Goal: Task Accomplishment & Management: Manage account settings

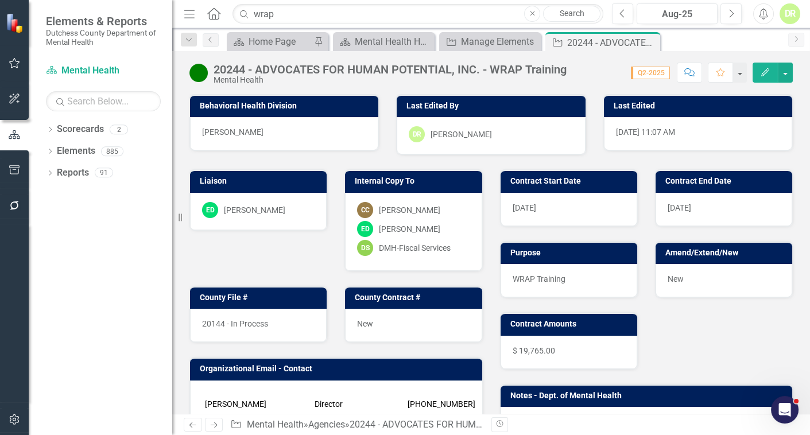
scroll to position [261, 0]
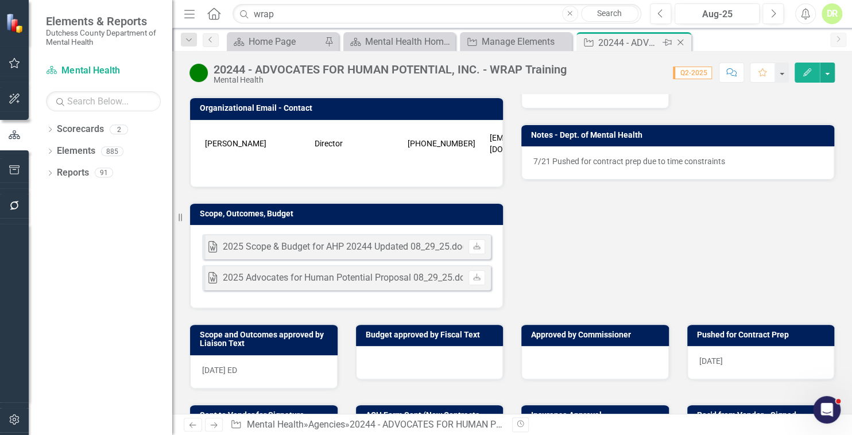
click at [679, 41] on icon at bounding box center [680, 43] width 6 height 6
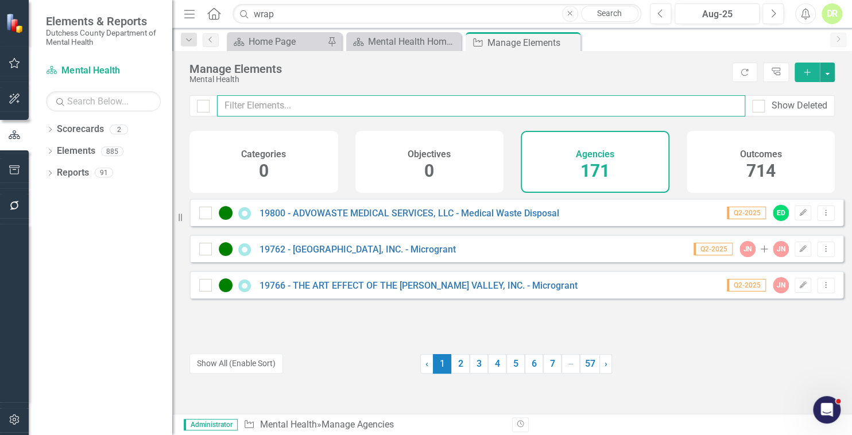
click at [250, 111] on input "text" at bounding box center [481, 105] width 528 height 21
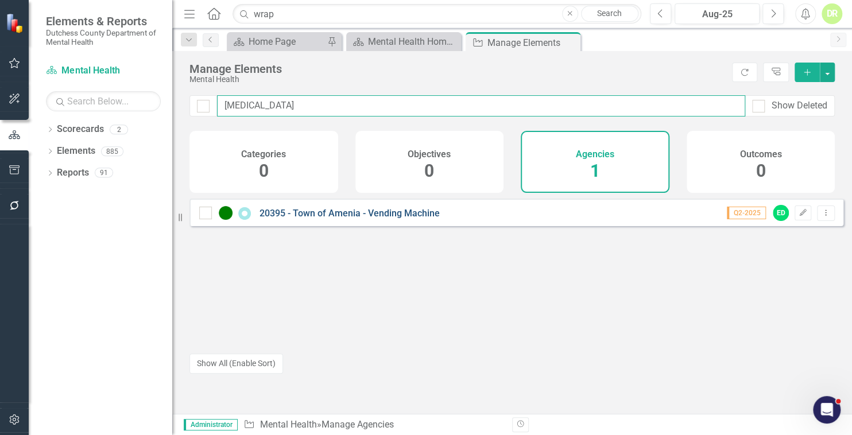
type input "[MEDICAL_DATA]"
click at [344, 219] on link "20395 - Town of Amenia - Vending Machine" at bounding box center [349, 213] width 180 height 11
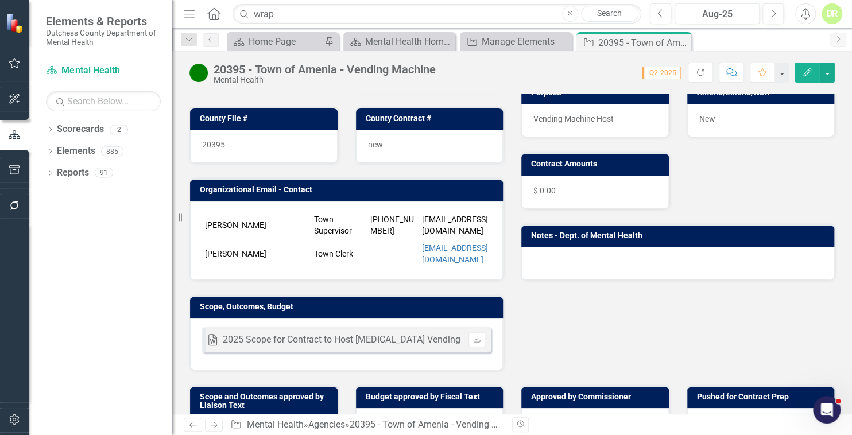
scroll to position [313, 0]
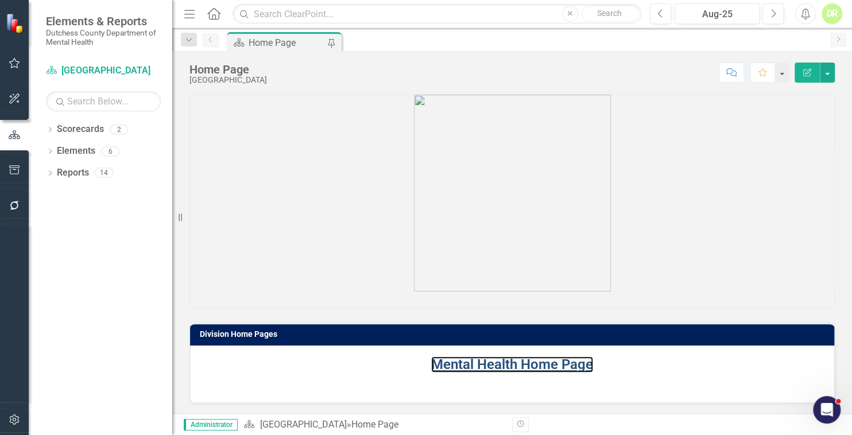
drag, startPoint x: 486, startPoint y: 362, endPoint x: 160, endPoint y: 240, distance: 348.5
click at [487, 362] on link "Mental Health Home Page" at bounding box center [512, 364] width 162 height 16
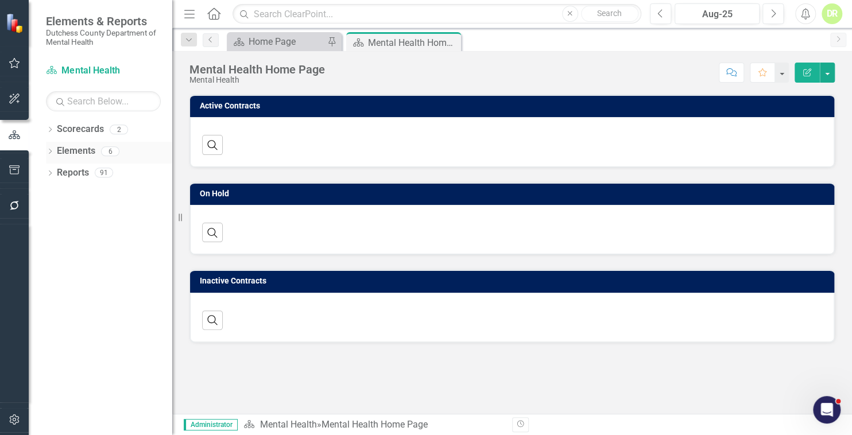
click at [68, 152] on link "Elements" at bounding box center [76, 151] width 38 height 13
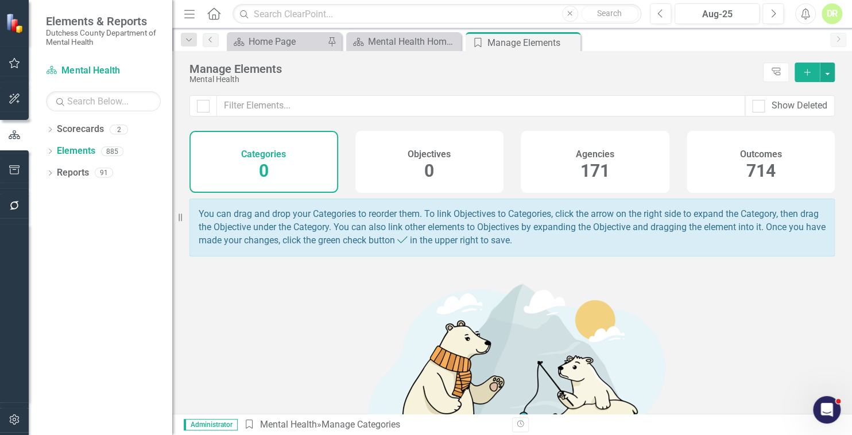
click at [579, 157] on h4 "Agencies" at bounding box center [595, 154] width 38 height 10
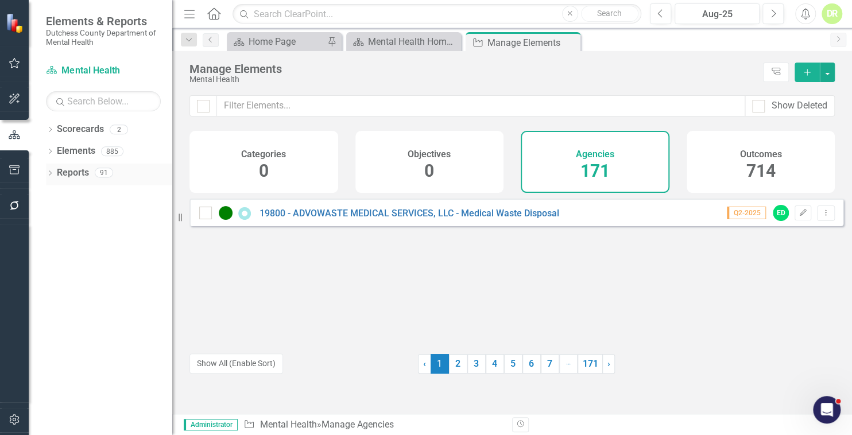
click at [60, 172] on link "Reports" at bounding box center [73, 172] width 32 height 13
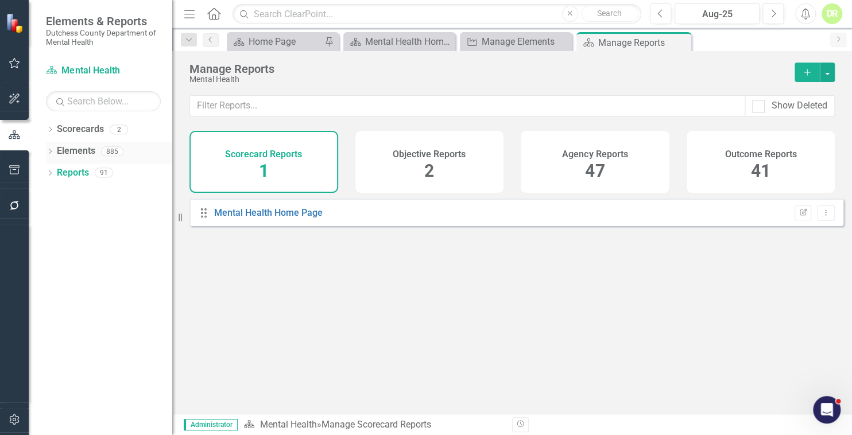
click at [60, 155] on link "Elements" at bounding box center [76, 151] width 38 height 13
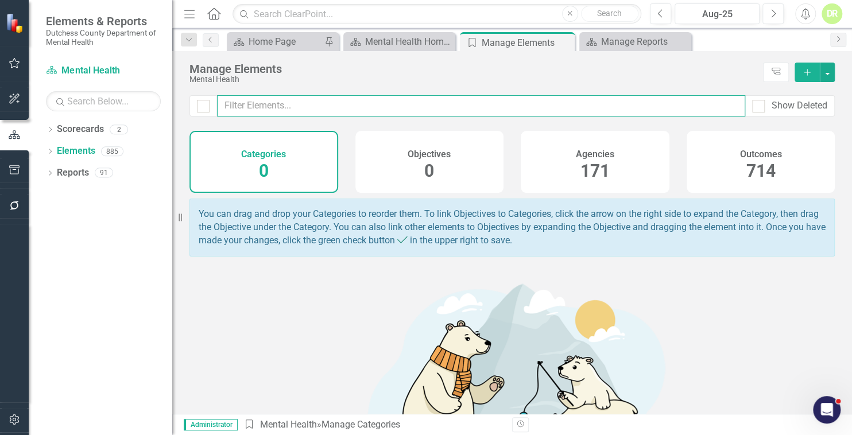
click at [378, 103] on input "text" at bounding box center [481, 105] width 528 height 21
type input "amenia"
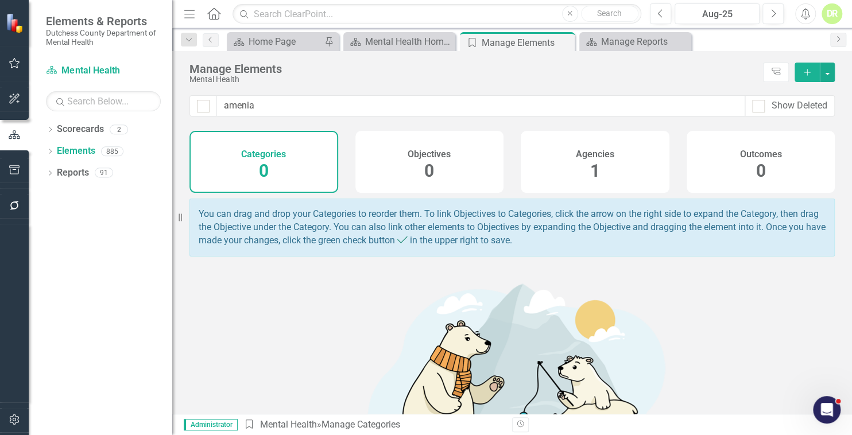
click at [593, 162] on span "1" at bounding box center [595, 171] width 10 height 20
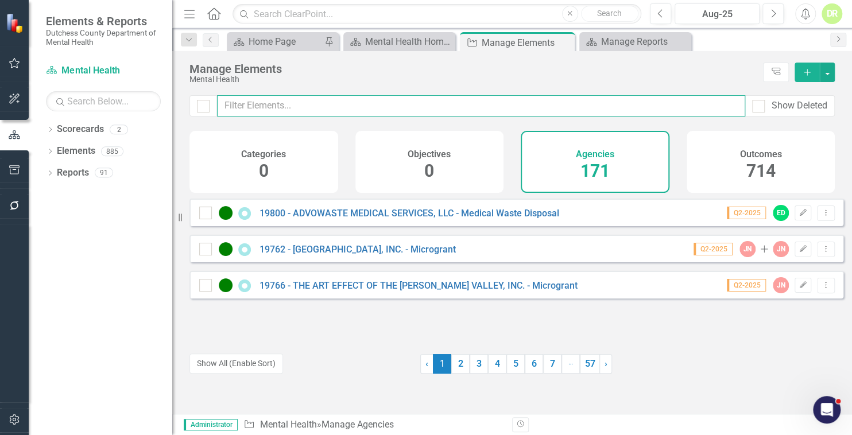
click at [304, 100] on input "text" at bounding box center [481, 105] width 528 height 21
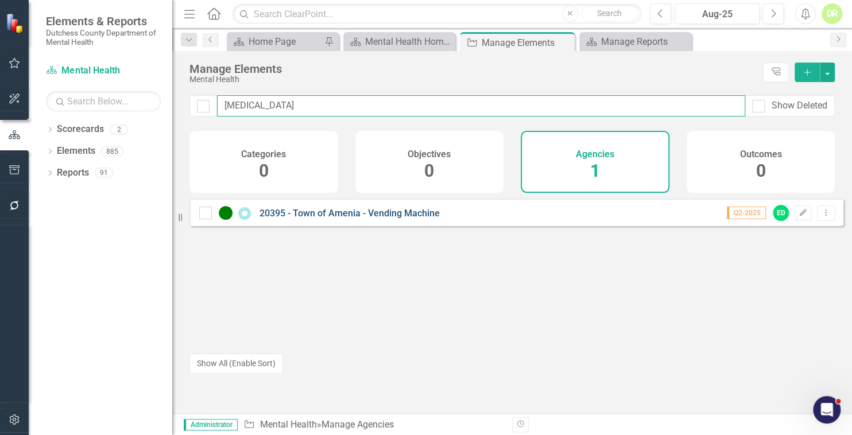
type input "[MEDICAL_DATA]"
click at [371, 219] on link "20395 - Town of Amenia - Vending Machine" at bounding box center [349, 213] width 180 height 11
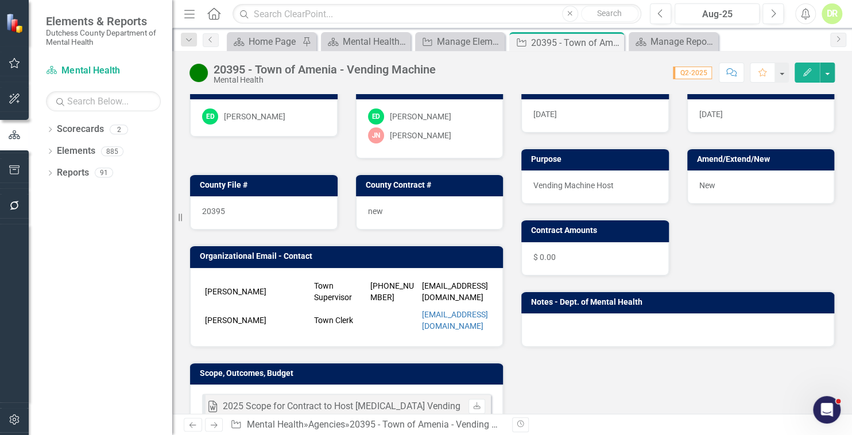
scroll to position [261, 0]
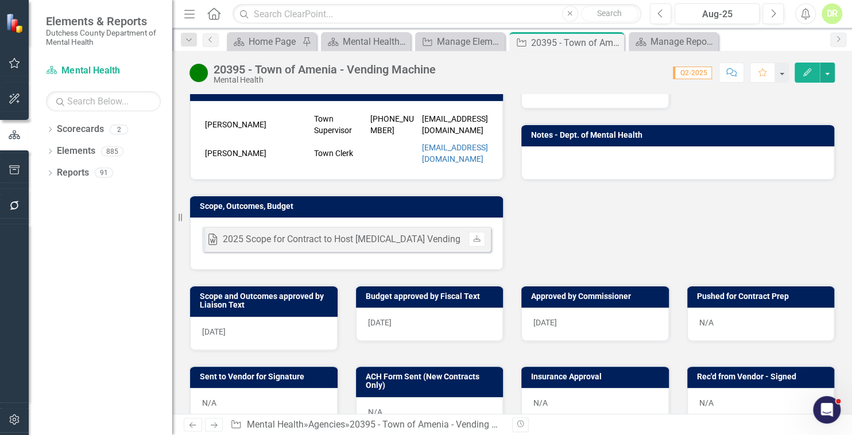
click at [699, 341] on div "N/A" at bounding box center [760, 324] width 147 height 33
click at [698, 340] on div "N/A" at bounding box center [760, 324] width 147 height 33
click at [700, 337] on div "N/A" at bounding box center [760, 324] width 147 height 33
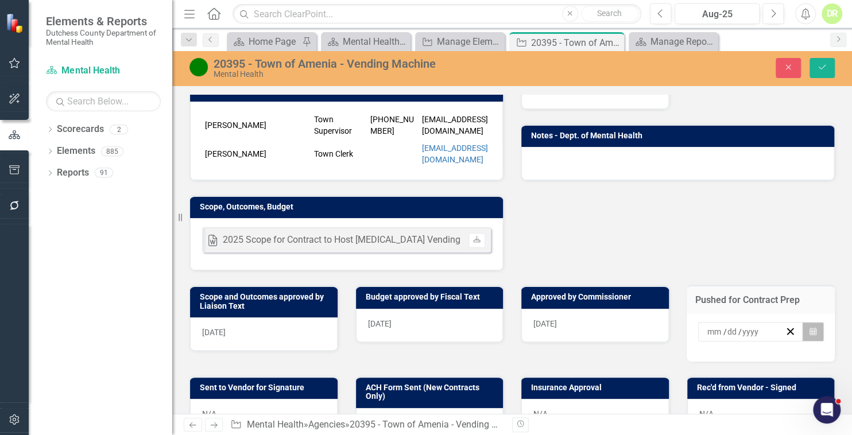
click at [809, 335] on icon "button" at bounding box center [812, 331] width 7 height 8
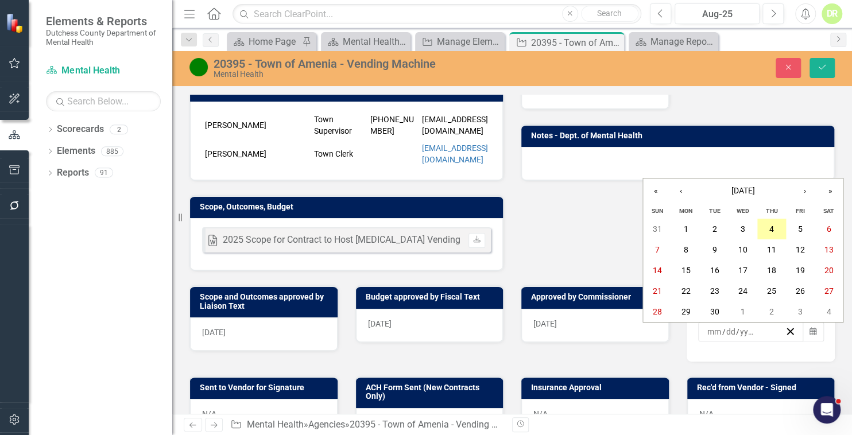
click at [770, 227] on abbr "4" at bounding box center [771, 228] width 5 height 9
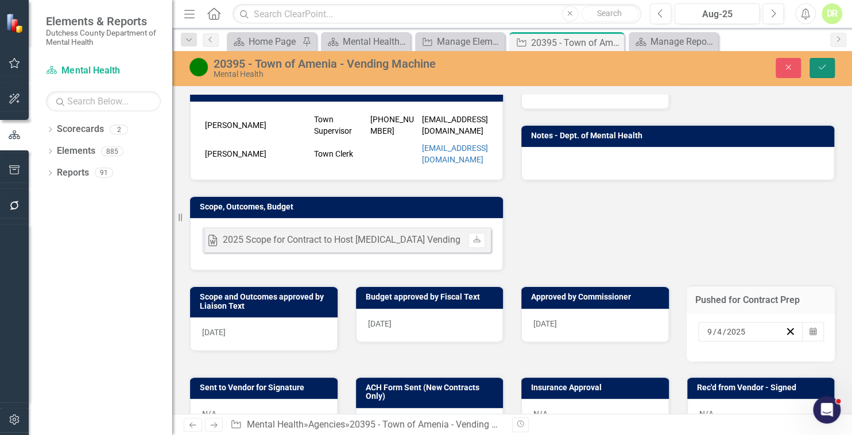
drag, startPoint x: 826, startPoint y: 62, endPoint x: 727, endPoint y: 263, distance: 224.8
click at [826, 61] on button "Save" at bounding box center [821, 68] width 25 height 20
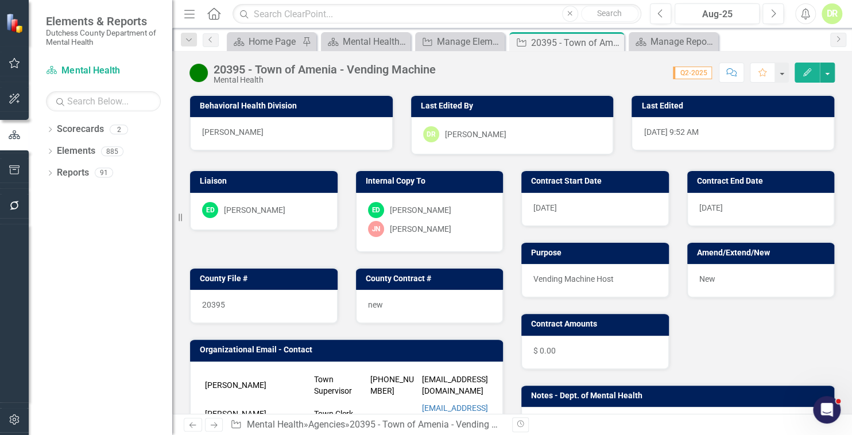
click at [737, 68] on button "Comment" at bounding box center [730, 73] width 25 height 20
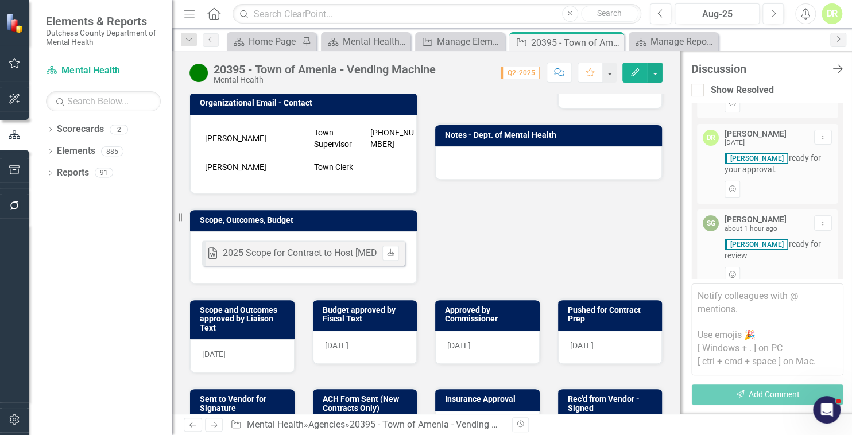
click at [841, 68] on icon "Close Discussion Bar" at bounding box center [837, 68] width 14 height 11
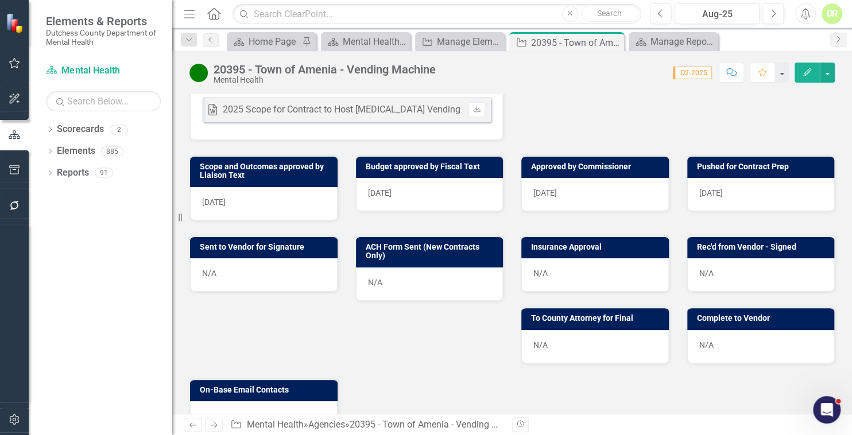
scroll to position [417, 0]
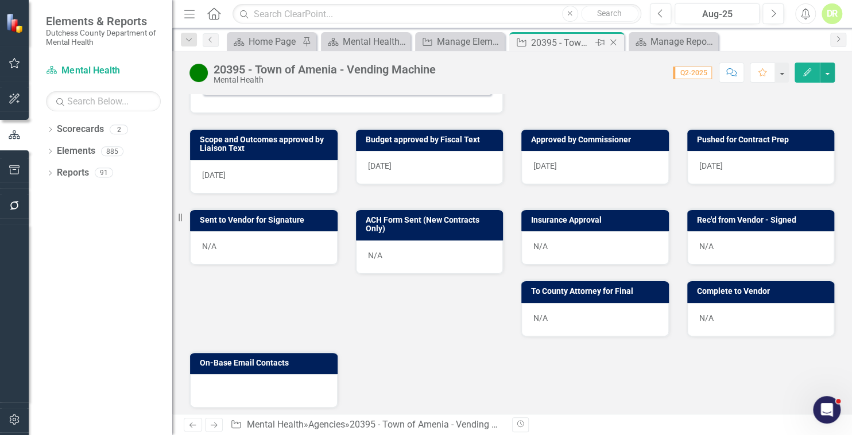
click at [615, 43] on icon "Close" at bounding box center [612, 42] width 11 height 9
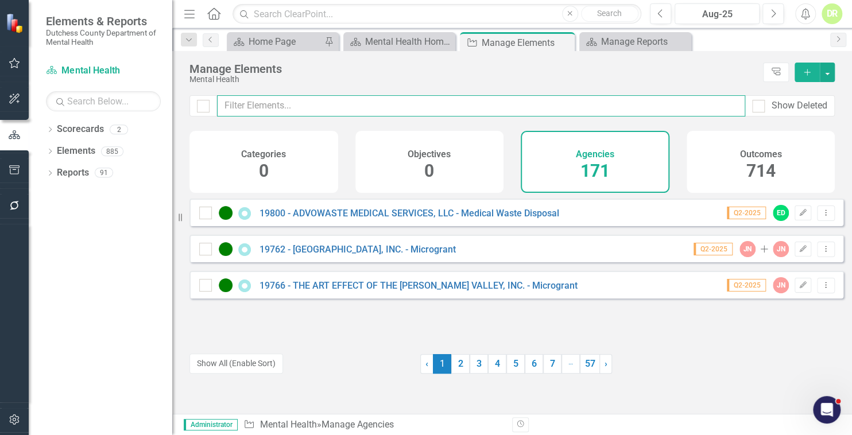
click at [244, 104] on input "text" at bounding box center [481, 105] width 528 height 21
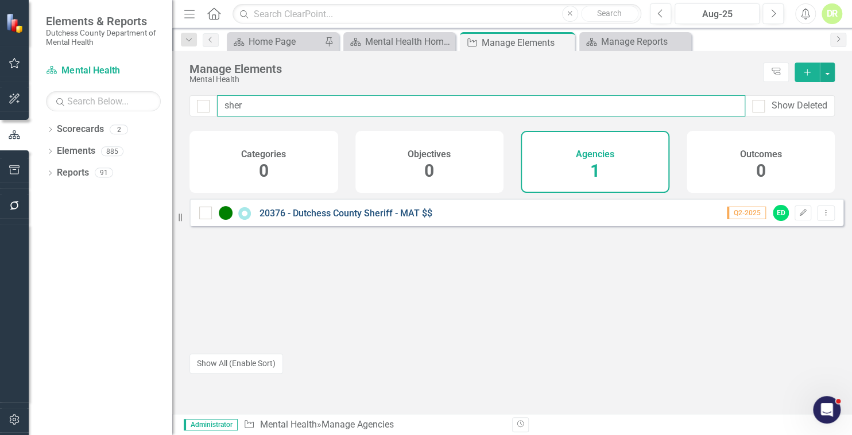
type input "sher"
click at [305, 218] on link "20376 - Dutchess County Sheriff - MAT $$" at bounding box center [345, 213] width 173 height 11
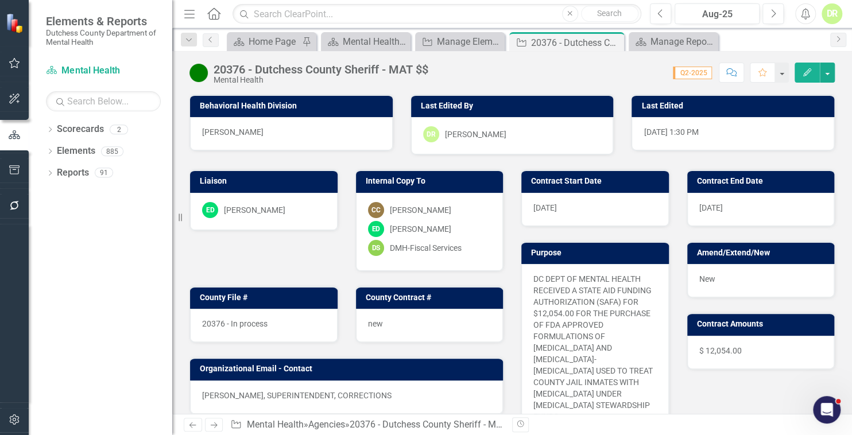
click at [417, 69] on div "20376 - Dutchess County Sheriff - MAT $$" at bounding box center [320, 69] width 215 height 13
click at [418, 69] on div "20376 - Dutchess County Sheriff - MAT $$" at bounding box center [320, 69] width 215 height 13
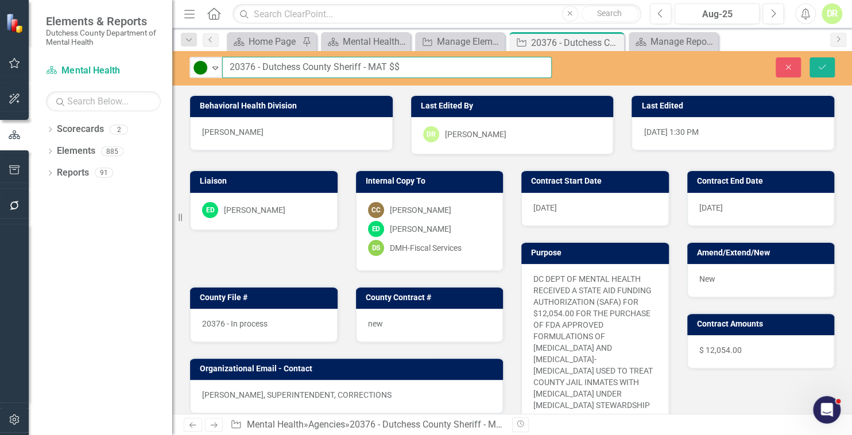
click at [442, 67] on input "20376 - Dutchess County Sheriff - MAT $$" at bounding box center [386, 67] width 329 height 21
type input "20376 - Dutchess County Sheriff - MAT $$ - OASAS"
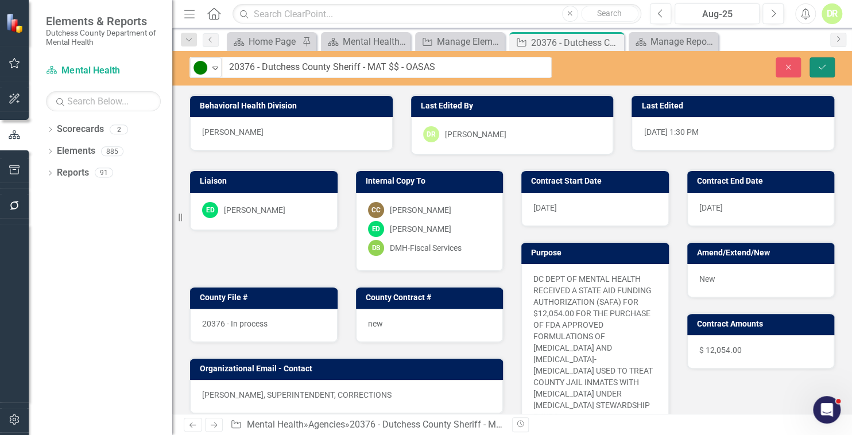
drag, startPoint x: 817, startPoint y: 63, endPoint x: 717, endPoint y: 84, distance: 102.6
click at [817, 63] on icon "Save" at bounding box center [822, 67] width 10 height 8
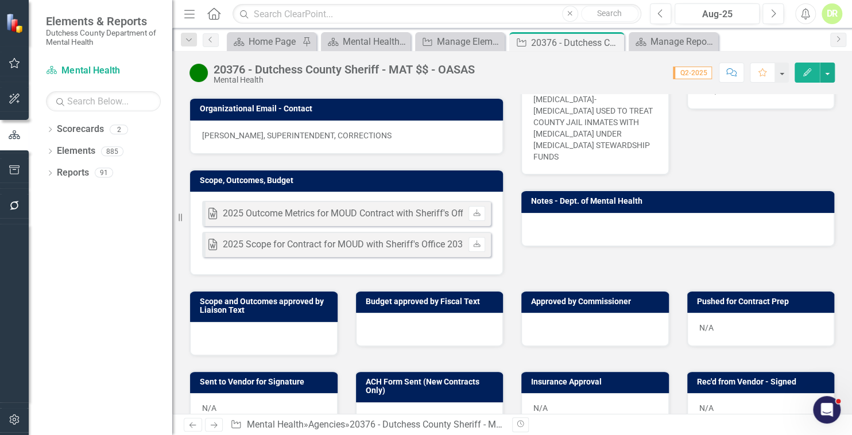
scroll to position [261, 0]
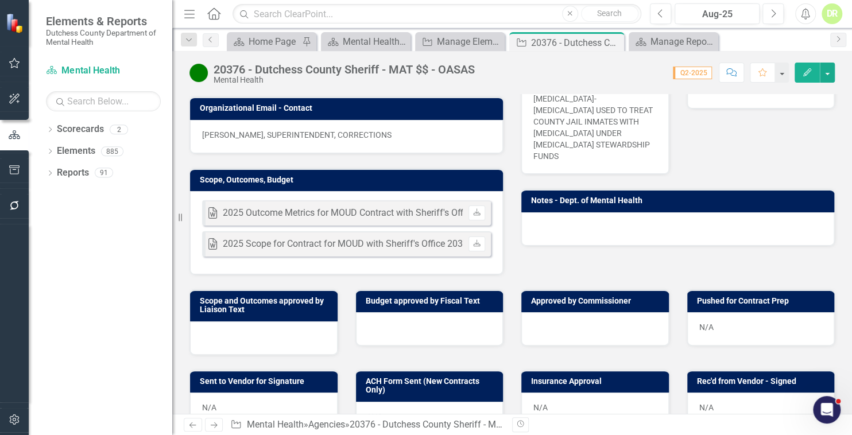
click at [407, 196] on div "Word 2025 Outcome Metrics for MOUD Contract with Sheriff's Office 20376.docx Up…" at bounding box center [346, 232] width 313 height 83
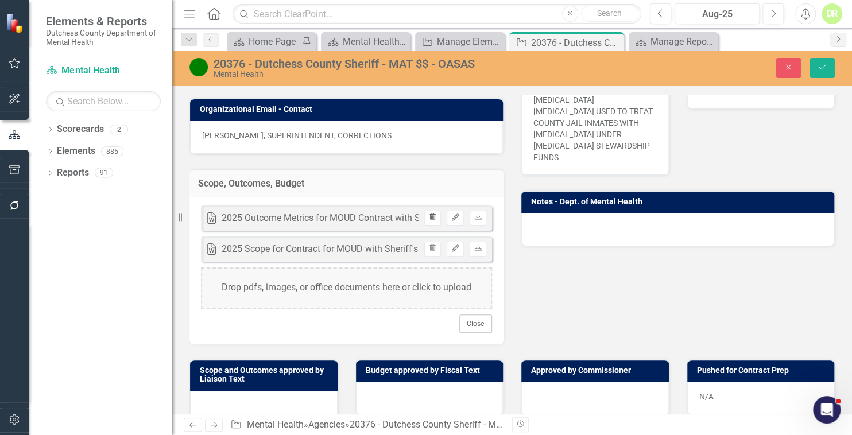
click at [430, 213] on icon "button" at bounding box center [432, 216] width 6 height 7
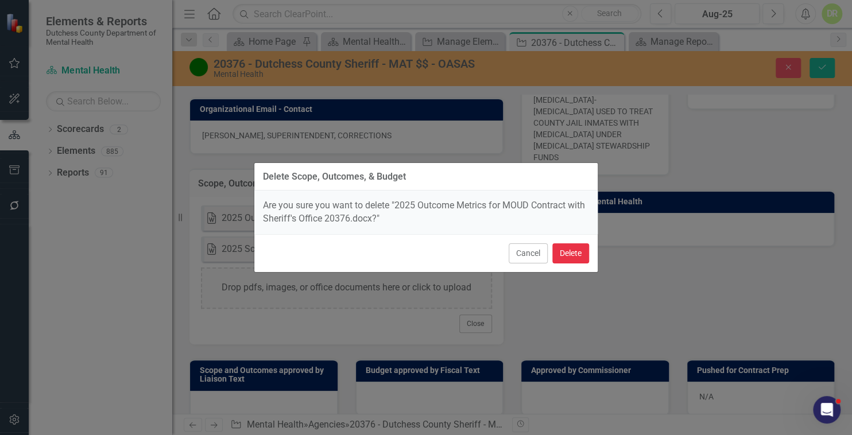
click at [557, 251] on button "Delete" at bounding box center [570, 253] width 37 height 20
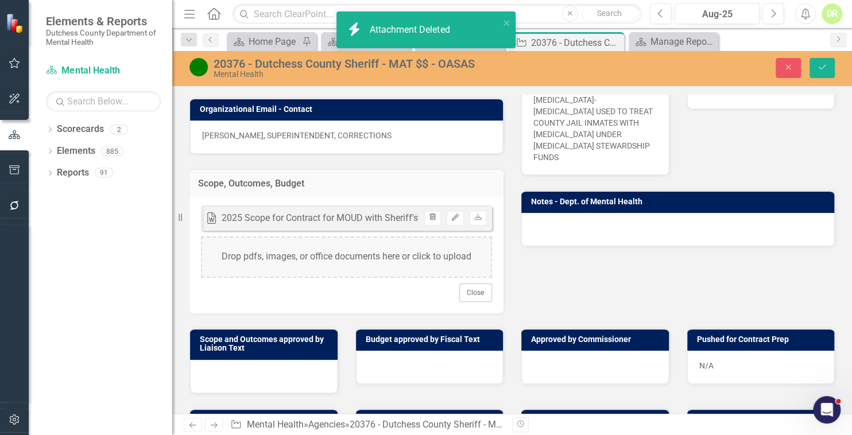
click at [429, 217] on icon "button" at bounding box center [432, 216] width 6 height 7
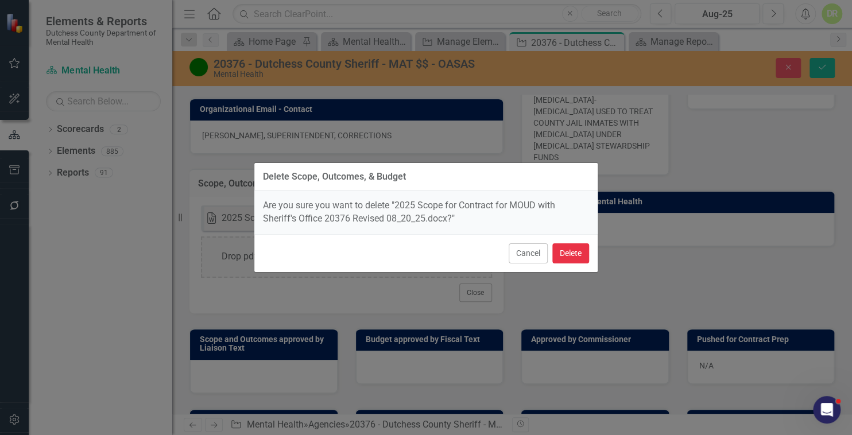
click at [575, 251] on button "Delete" at bounding box center [570, 253] width 37 height 20
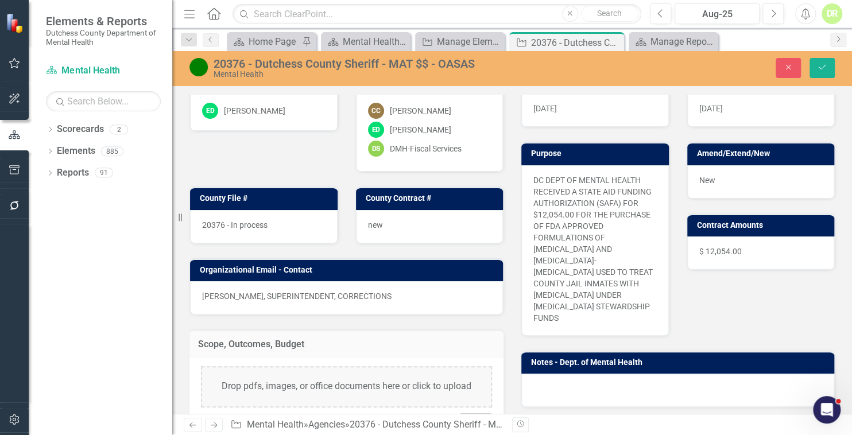
scroll to position [0, 0]
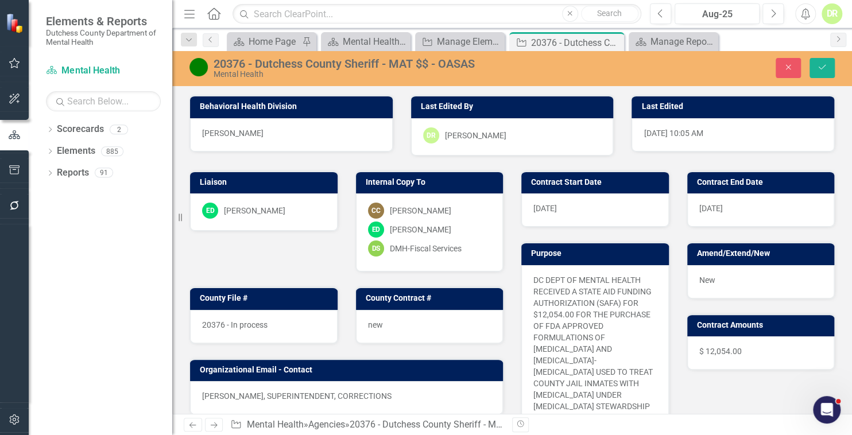
click at [581, 209] on div "[DATE]" at bounding box center [594, 209] width 147 height 33
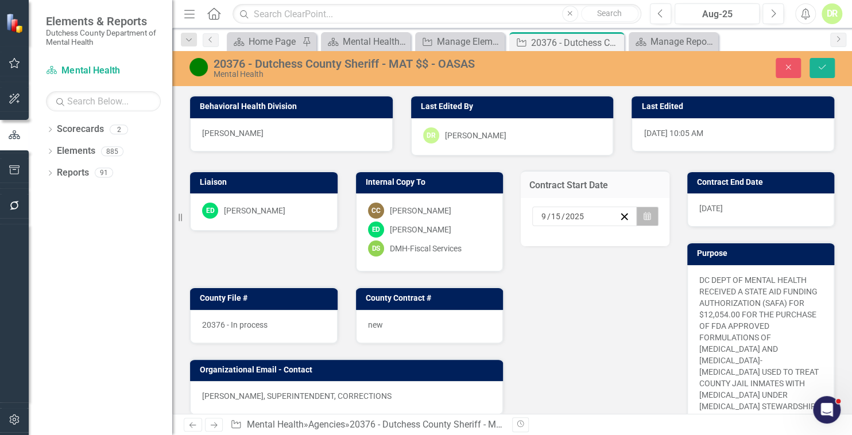
click at [636, 218] on button "Calendar" at bounding box center [647, 217] width 22 height 20
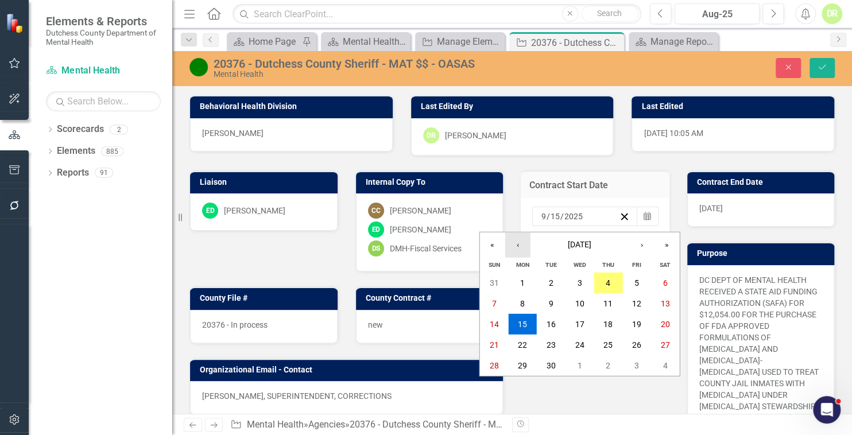
click at [518, 243] on button "‹" at bounding box center [517, 244] width 25 height 25
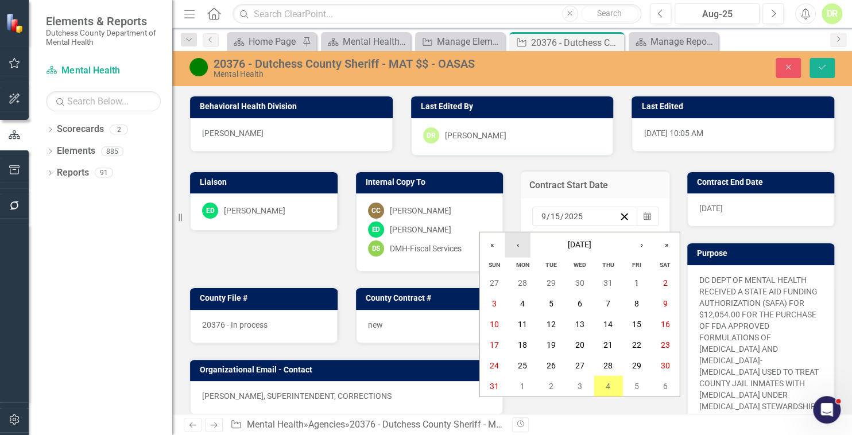
click at [518, 243] on button "‹" at bounding box center [517, 244] width 25 height 25
click at [549, 278] on abbr "1" at bounding box center [551, 282] width 5 height 9
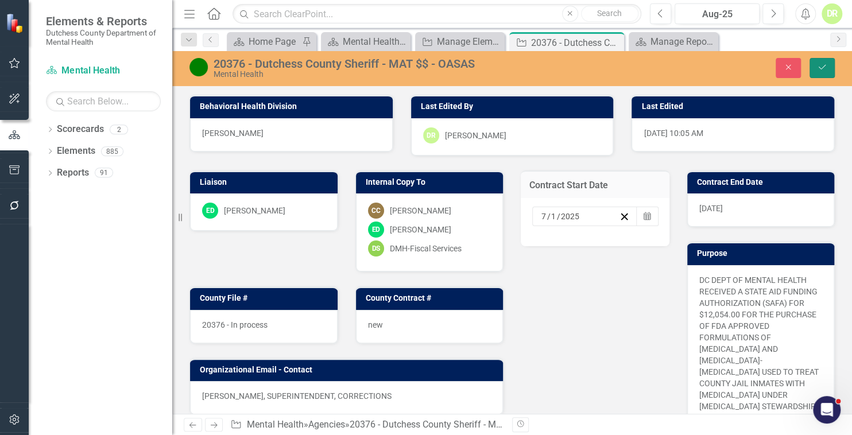
click at [825, 65] on icon "Save" at bounding box center [822, 67] width 10 height 8
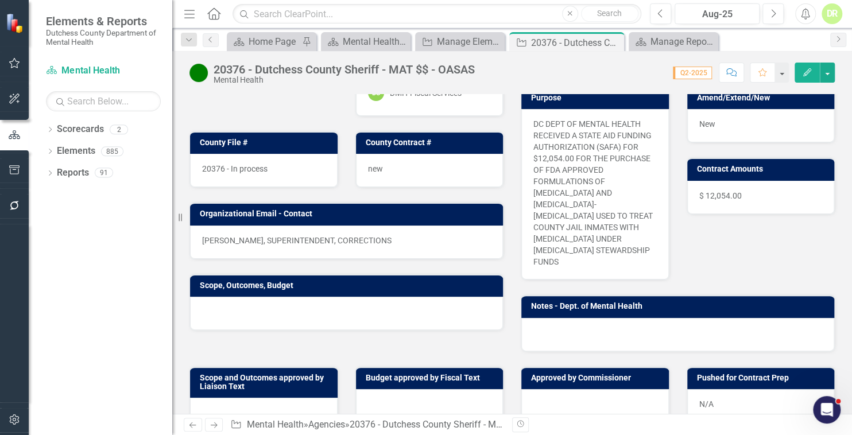
scroll to position [156, 0]
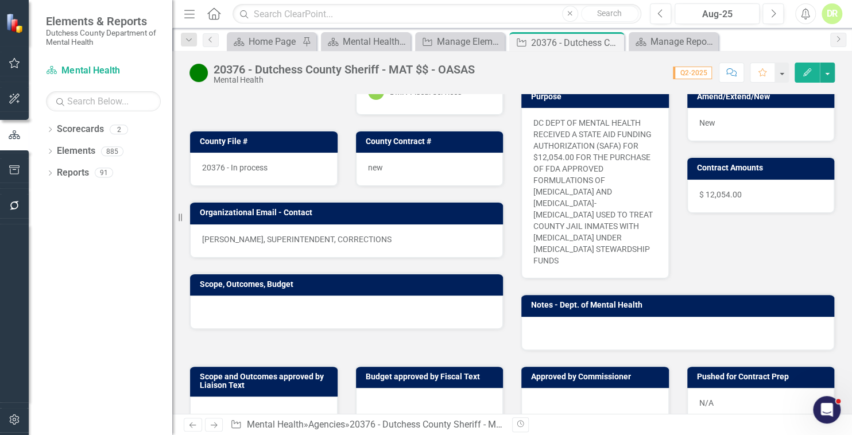
click at [373, 305] on div at bounding box center [346, 312] width 313 height 33
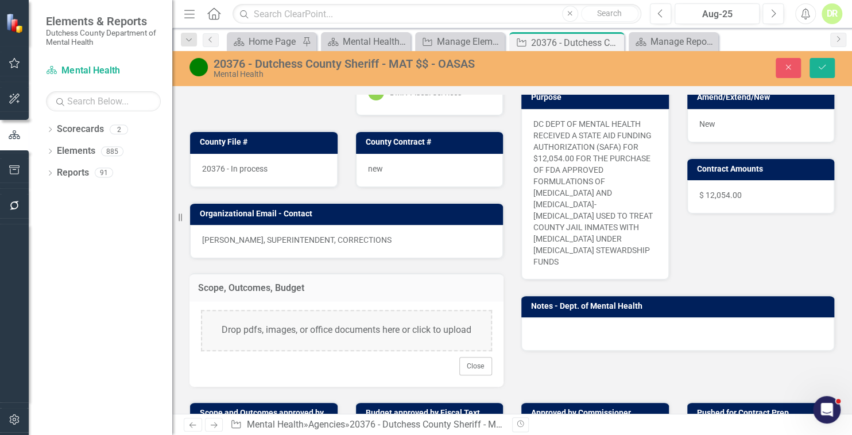
scroll to position [172, 0]
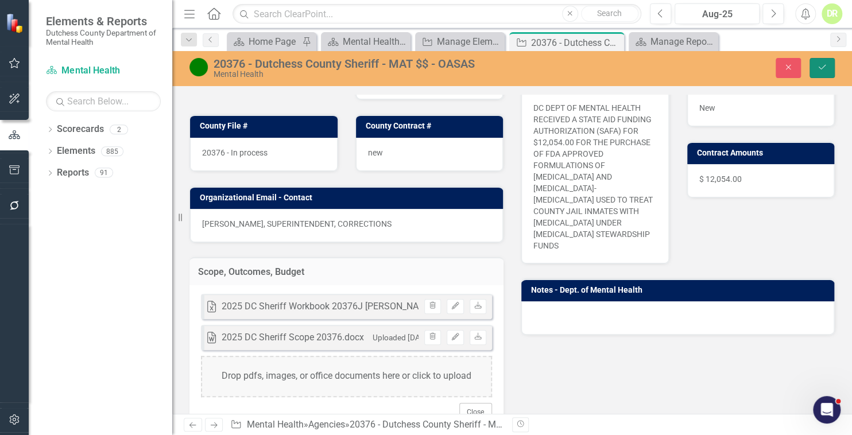
click at [817, 63] on icon "Save" at bounding box center [822, 67] width 10 height 8
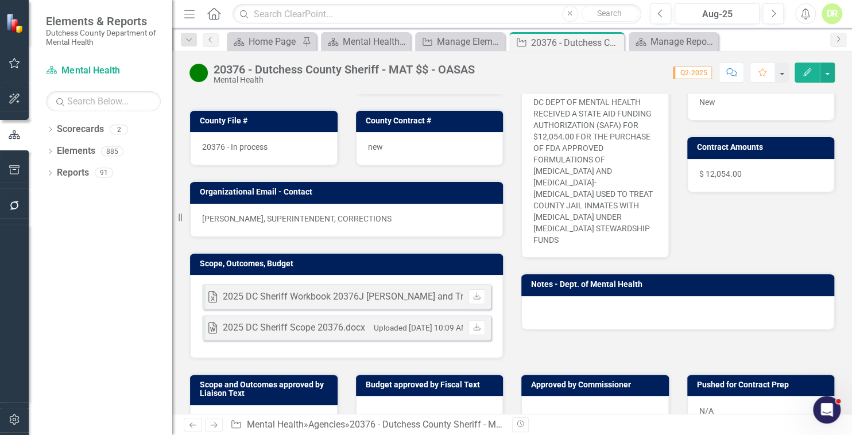
scroll to position [208, 0]
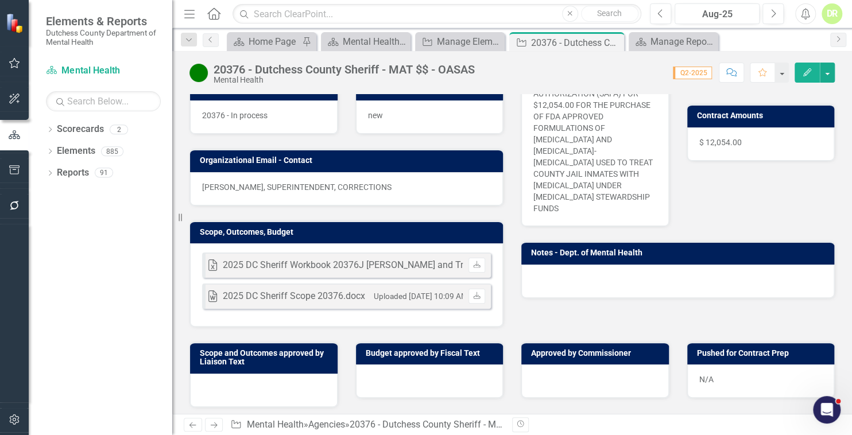
click at [733, 71] on icon "Comment" at bounding box center [731, 72] width 10 height 8
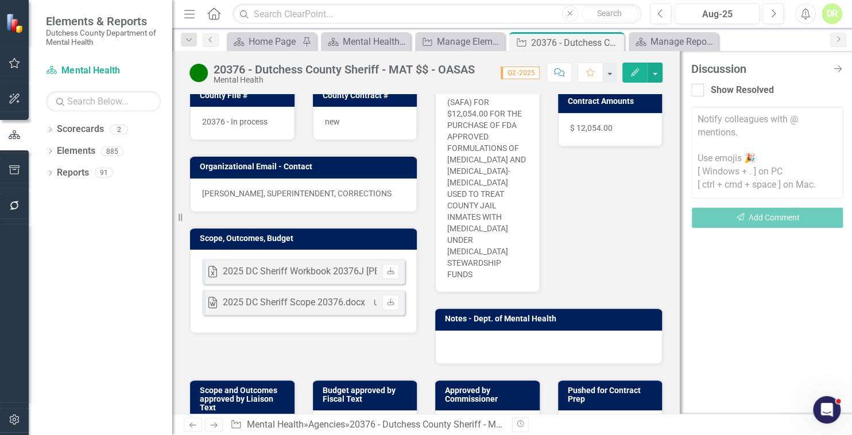
click at [711, 122] on textarea at bounding box center [767, 153] width 152 height 92
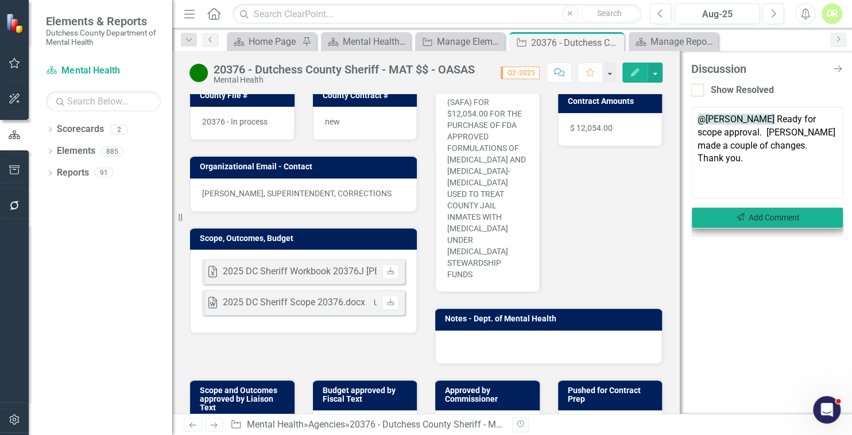
type textarea "@[PERSON_NAME] Ready for scope approval. [PERSON_NAME] made a couple of changes…"
drag, startPoint x: 758, startPoint y: 213, endPoint x: 573, endPoint y: 60, distance: 240.5
click at [757, 212] on button "Send Add Comment" at bounding box center [767, 217] width 152 height 21
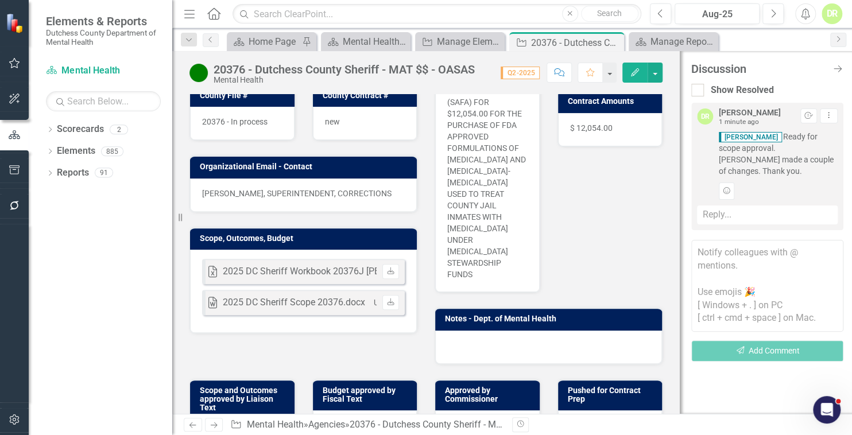
scroll to position [327, 0]
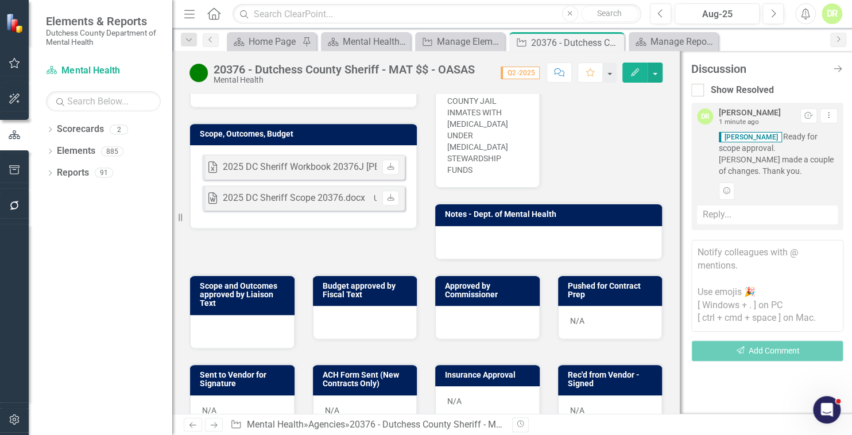
click at [296, 228] on div "Liaison ED [PERSON_NAME] Internal Copy To CC [PERSON_NAME] ED [PERSON_NAME] DS …" at bounding box center [426, 44] width 490 height 432
click at [373, 213] on div "Excel 2025 DC Sheriff Workbook 20376J [PERSON_NAME] and Transition Center.xlsx …" at bounding box center [303, 186] width 227 height 83
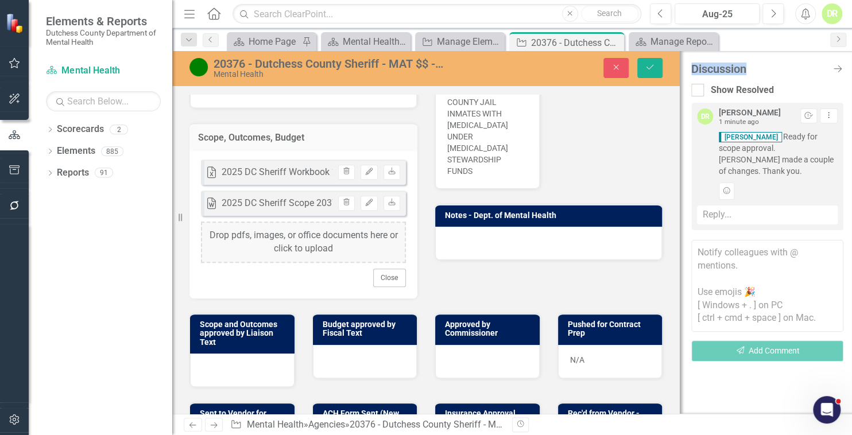
click at [373, 206] on div "Word 2025 DC Sheriff Scope 20376.docx Uploaded [DATE] 10:09 AM Trash Edit Downl…" at bounding box center [303, 203] width 205 height 25
drag, startPoint x: 344, startPoint y: 161, endPoint x: 372, endPoint y: 166, distance: 28.7
click at [352, 165] on div "Trash Edit Download" at bounding box center [366, 172] width 68 height 15
click at [342, 168] on icon "Trash" at bounding box center [346, 171] width 9 height 7
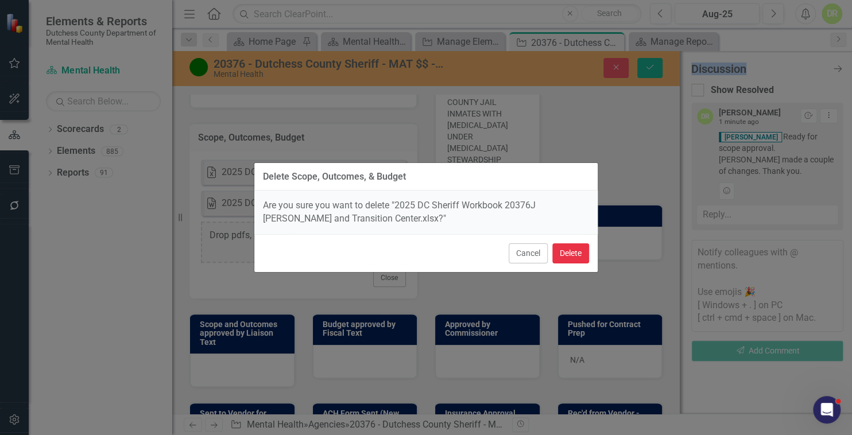
click at [565, 251] on button "Delete" at bounding box center [570, 253] width 37 height 20
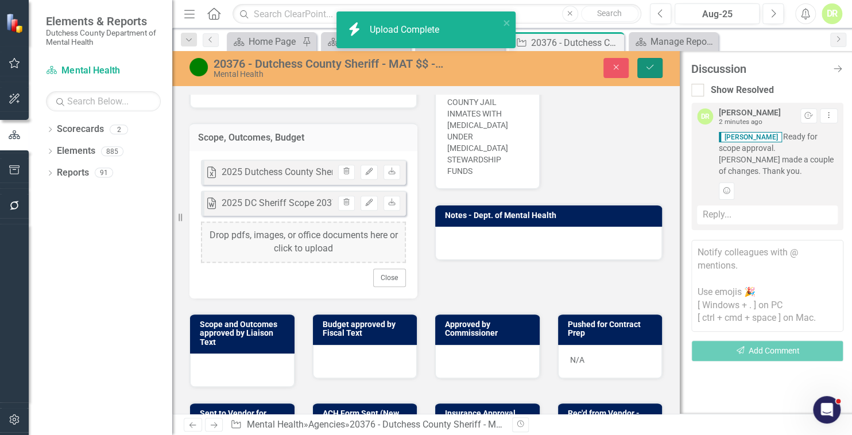
click at [644, 69] on icon "Save" at bounding box center [649, 67] width 10 height 8
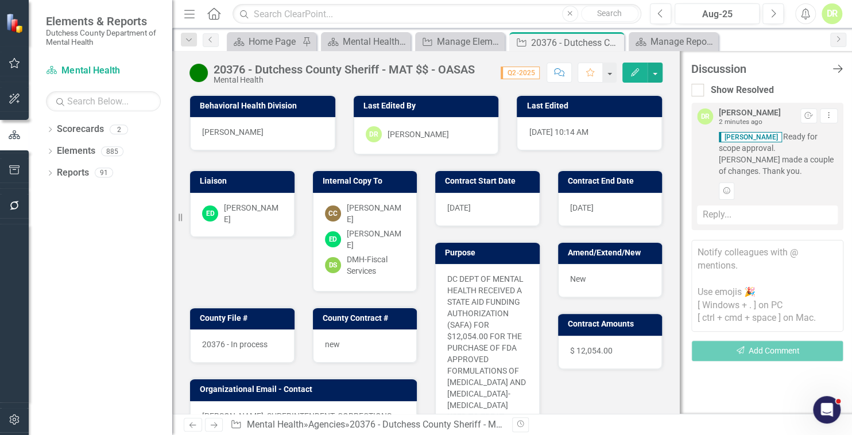
click at [838, 68] on icon "Close Discussion Bar" at bounding box center [837, 68] width 14 height 11
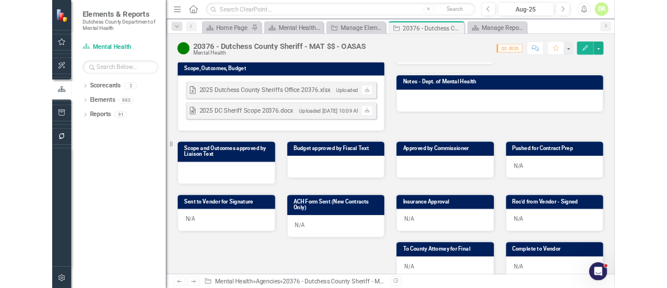
scroll to position [365, 0]
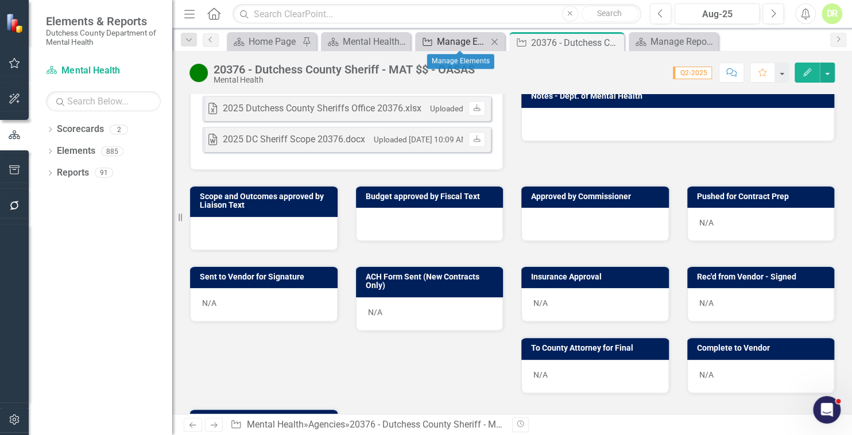
click at [479, 40] on div "Manage Elements" at bounding box center [462, 41] width 50 height 14
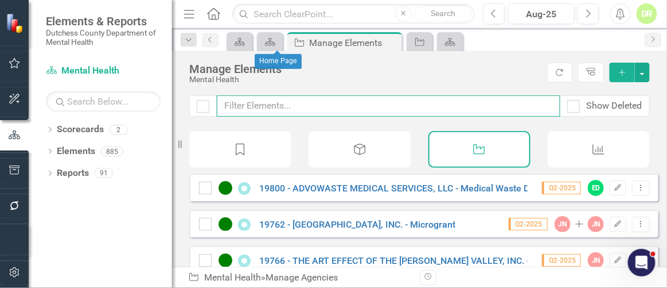
click at [308, 104] on input "text" at bounding box center [389, 105] width 344 height 21
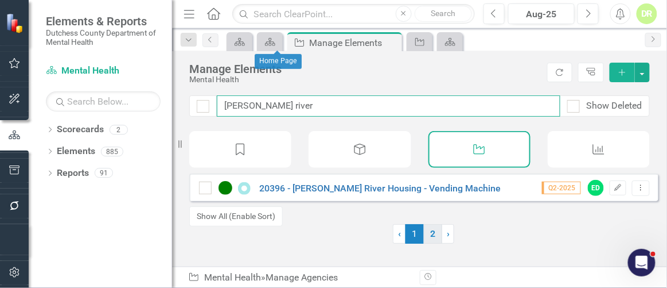
type input "[PERSON_NAME] river"
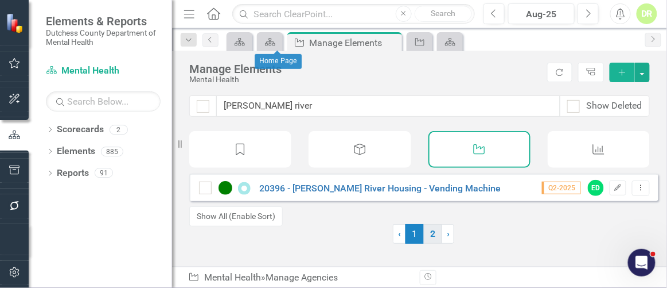
click at [425, 240] on link "2" at bounding box center [433, 234] width 18 height 20
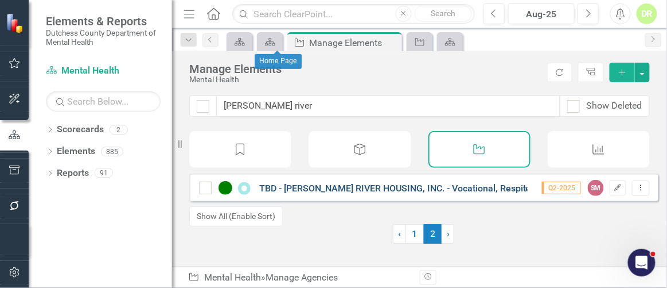
click at [333, 192] on link "TBD - [PERSON_NAME] RIVER HOUSING, INC. - Vocational, Respite& Supported Housin…" at bounding box center [462, 187] width 407 height 11
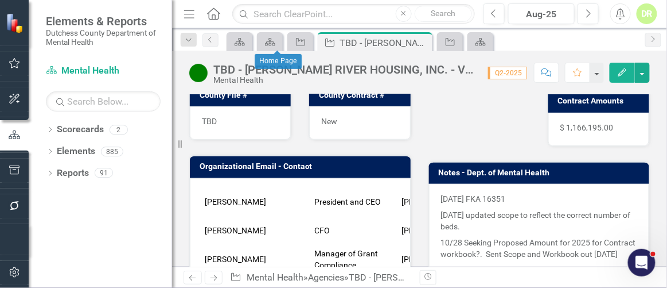
scroll to position [261, 0]
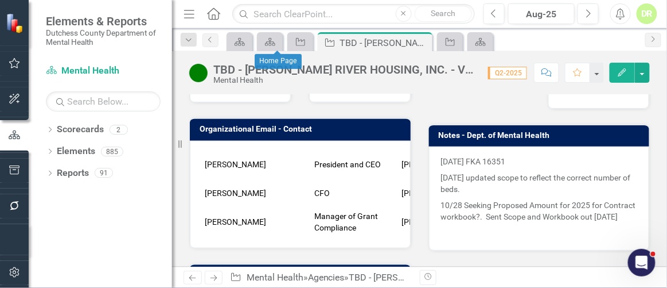
click at [207, 161] on td "[PERSON_NAME]" at bounding box center [257, 164] width 110 height 29
click at [207, 157] on td "[PERSON_NAME]" at bounding box center [257, 164] width 110 height 29
click at [207, 156] on td "[PERSON_NAME]" at bounding box center [257, 164] width 110 height 29
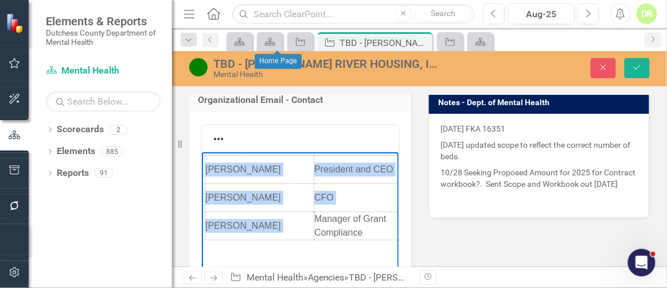
scroll to position [296, 0]
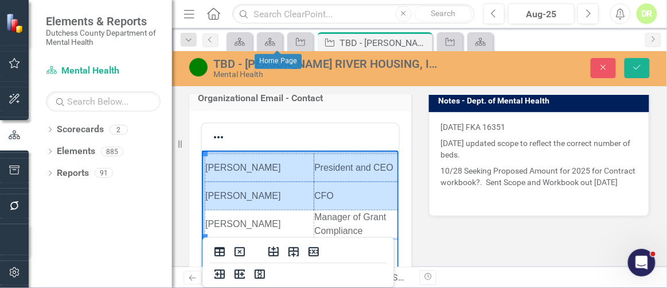
drag, startPoint x: 242, startPoint y: 172, endPoint x: 369, endPoint y: 196, distance: 129.7
click at [367, 200] on tbody "[PERSON_NAME] President and CEO [PHONE_NUMBER] [EMAIL_ADDRESS][DOMAIN_NAME] [PE…" at bounding box center [404, 196] width 398 height 84
click at [379, 106] on div "Organizational Email - Contact" at bounding box center [300, 97] width 222 height 28
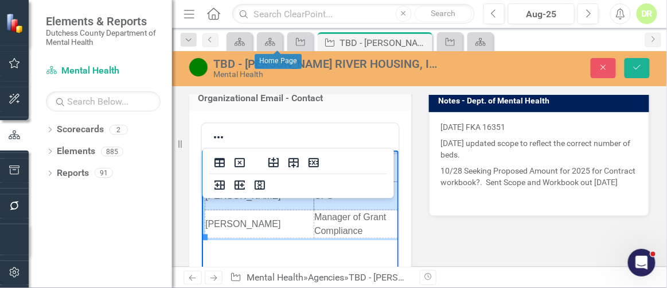
click at [289, 227] on td "[PERSON_NAME]" at bounding box center [259, 224] width 109 height 28
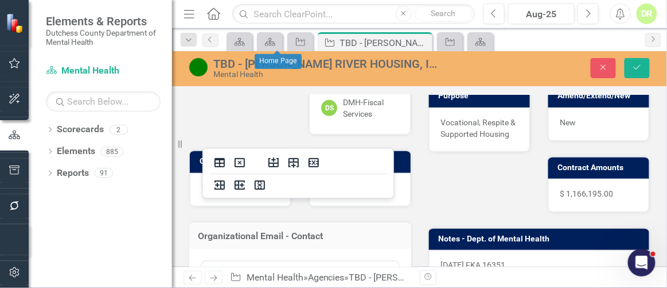
scroll to position [208, 0]
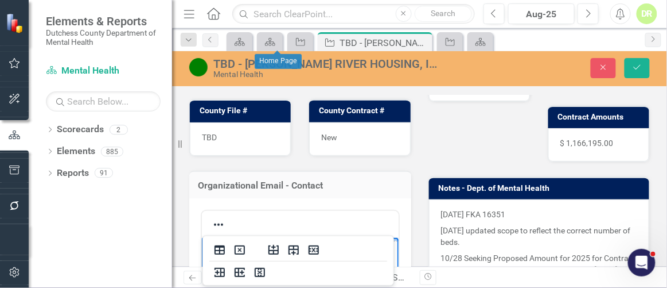
click at [206, 247] on td "[PERSON_NAME]" at bounding box center [259, 254] width 109 height 28
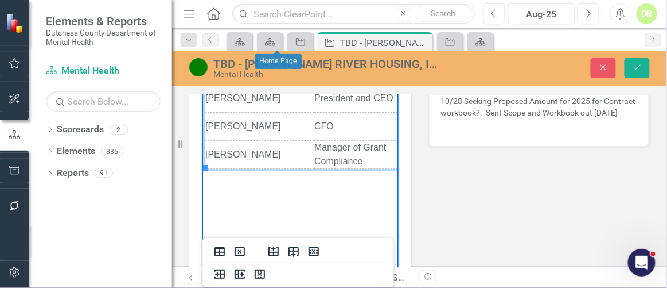
scroll to position [313, 0]
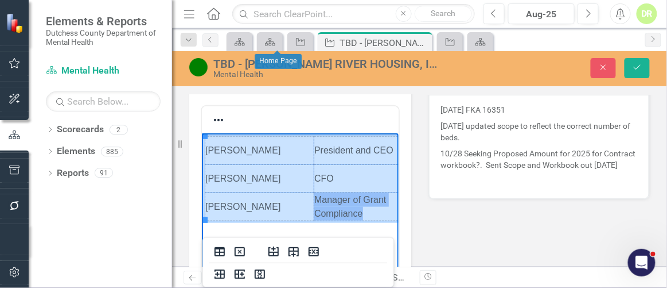
drag, startPoint x: 209, startPoint y: 148, endPoint x: 350, endPoint y: 203, distance: 151.5
click at [350, 203] on tbody "[PERSON_NAME] President and CEO [PHONE_NUMBER] [EMAIL_ADDRESS][DOMAIN_NAME] [PE…" at bounding box center [404, 179] width 398 height 84
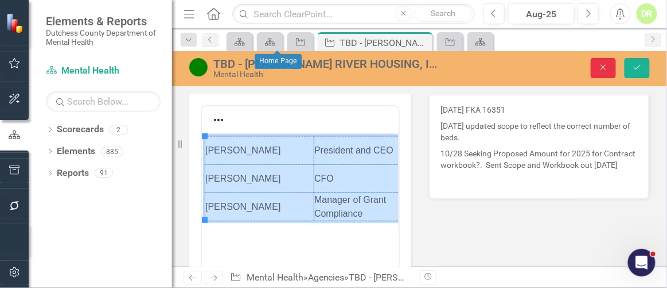
click at [599, 67] on button "Close" at bounding box center [603, 68] width 25 height 20
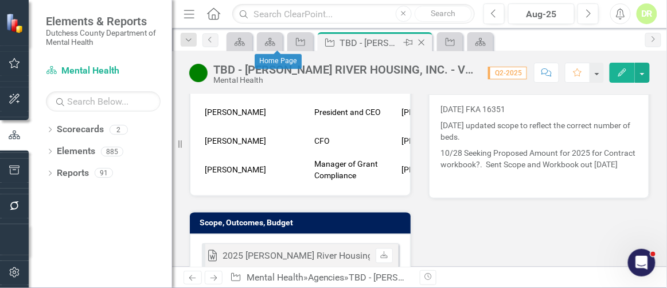
scroll to position [308, 0]
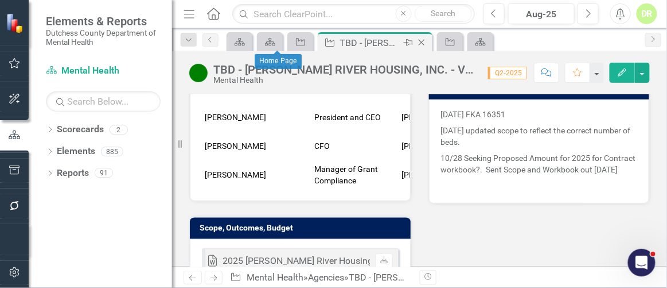
click at [386, 40] on div "TBD - [PERSON_NAME] RIVER HOUSING, INC. - Vocational, Respite& Supported Housin…" at bounding box center [370, 43] width 61 height 14
click at [299, 40] on icon at bounding box center [300, 42] width 9 height 8
